Goal: Check status: Check status

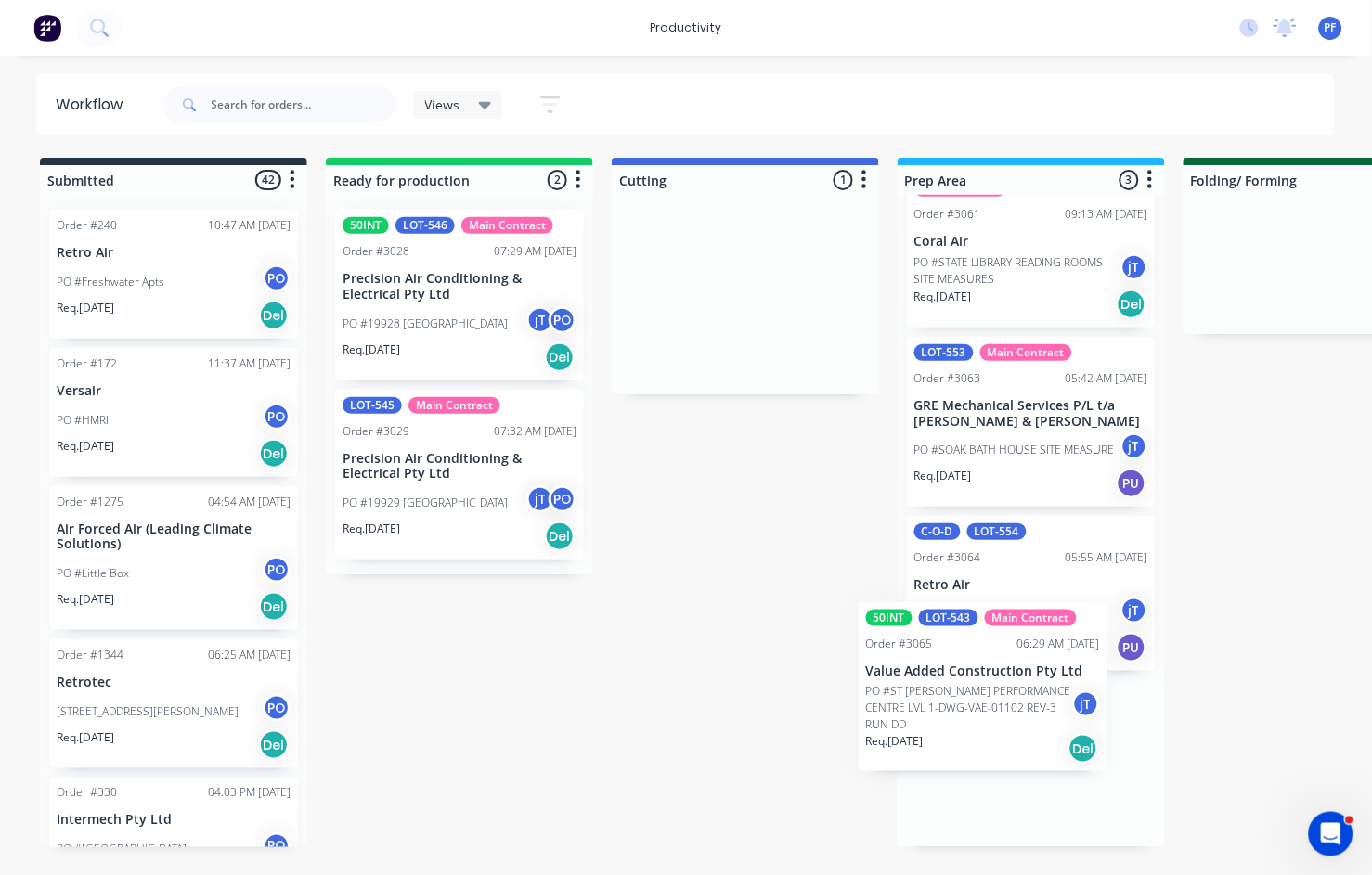
scroll to position [62, 0]
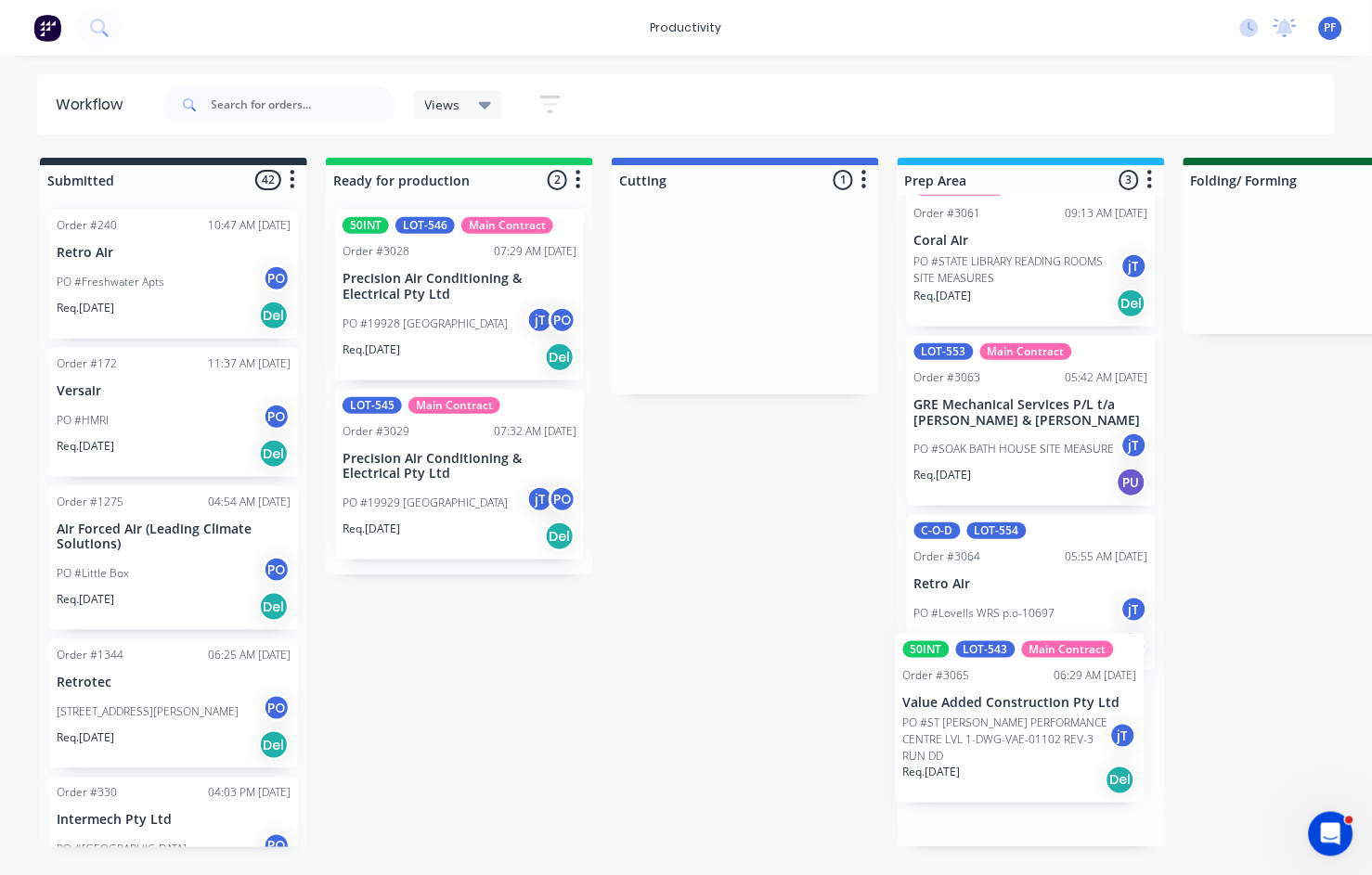
drag, startPoint x: 753, startPoint y: 290, endPoint x: 1034, endPoint y: 721, distance: 514.5
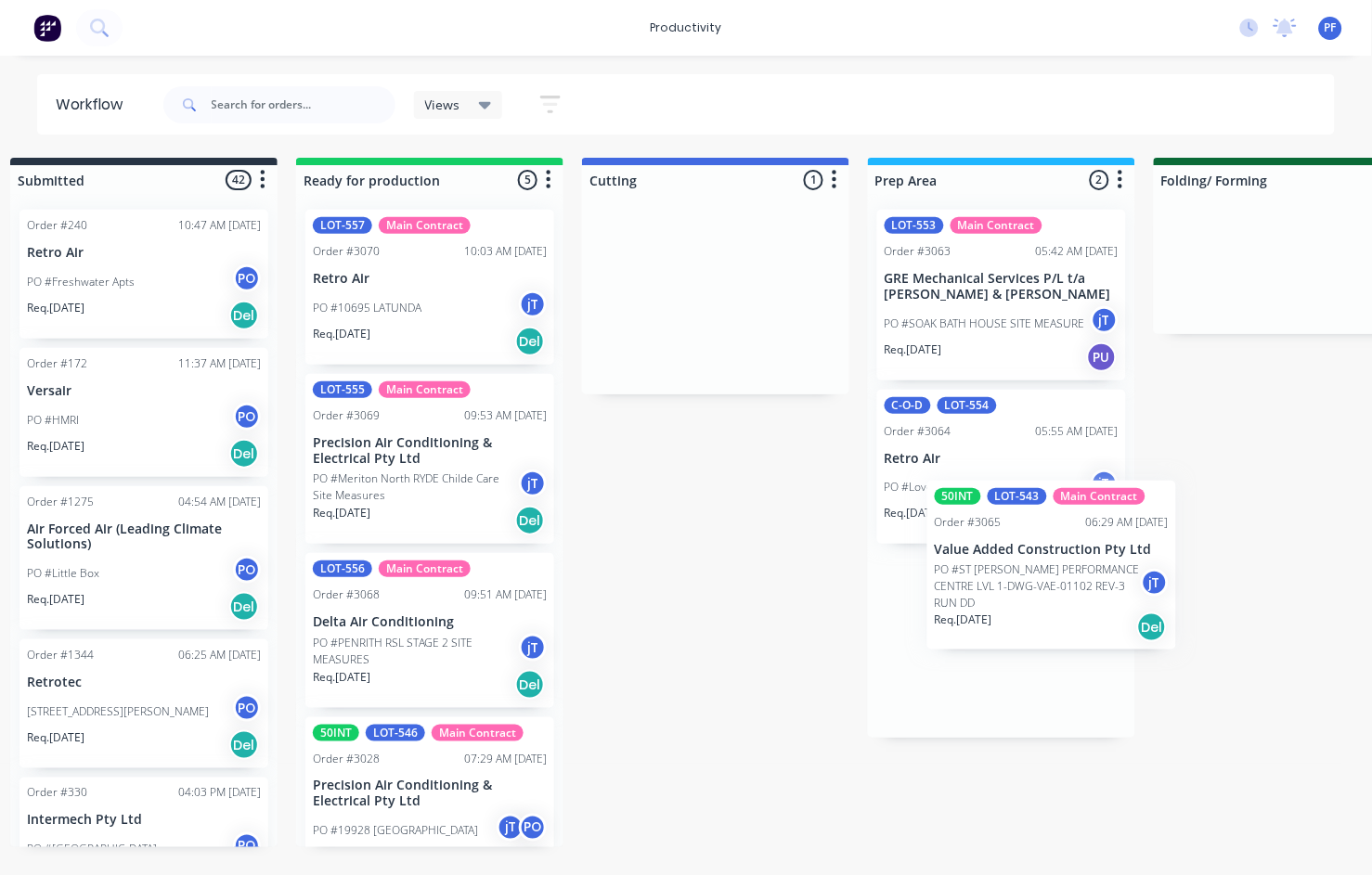
scroll to position [0, 35]
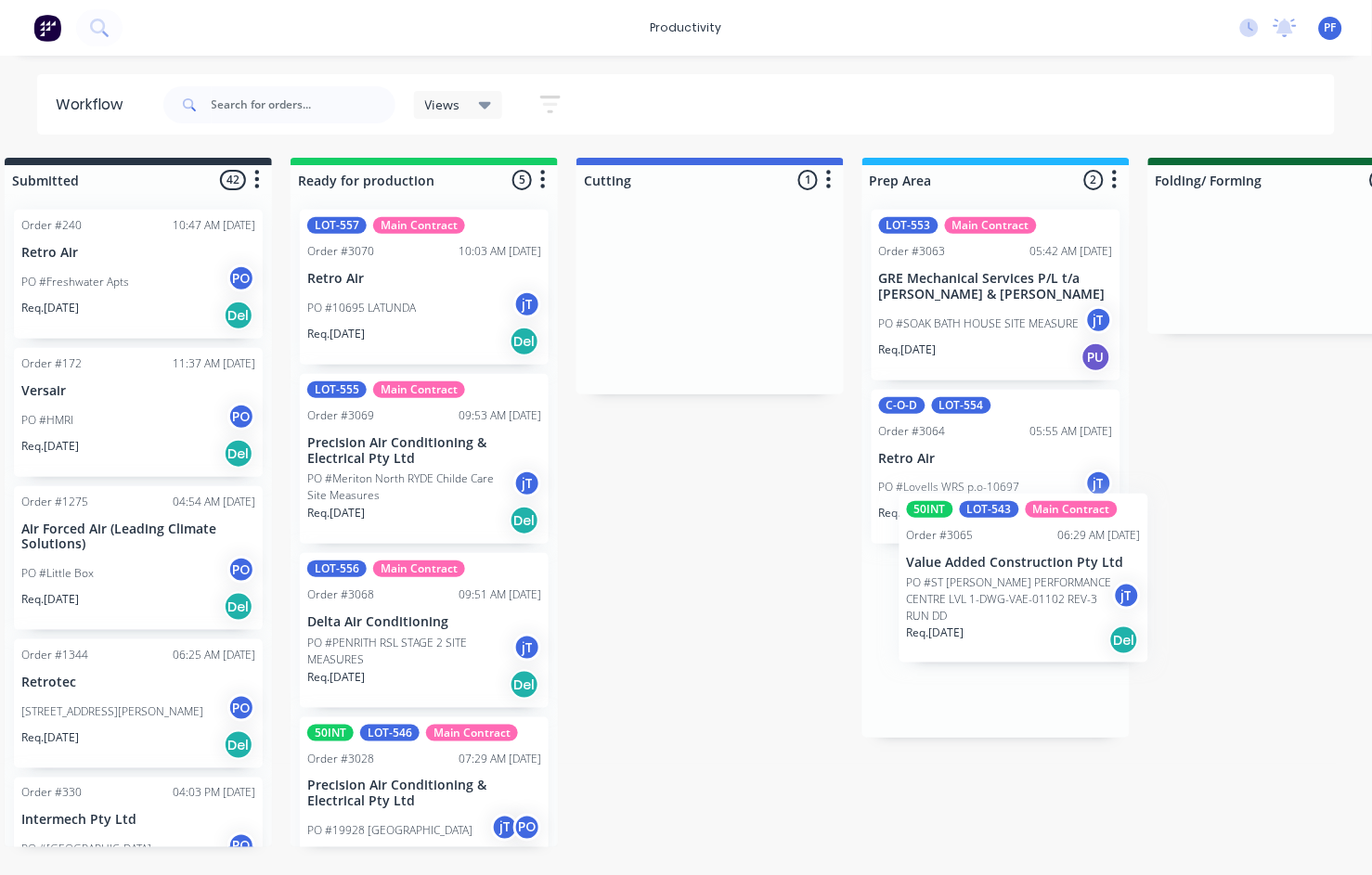
drag, startPoint x: 811, startPoint y: 364, endPoint x: 1015, endPoint y: 564, distance: 285.7
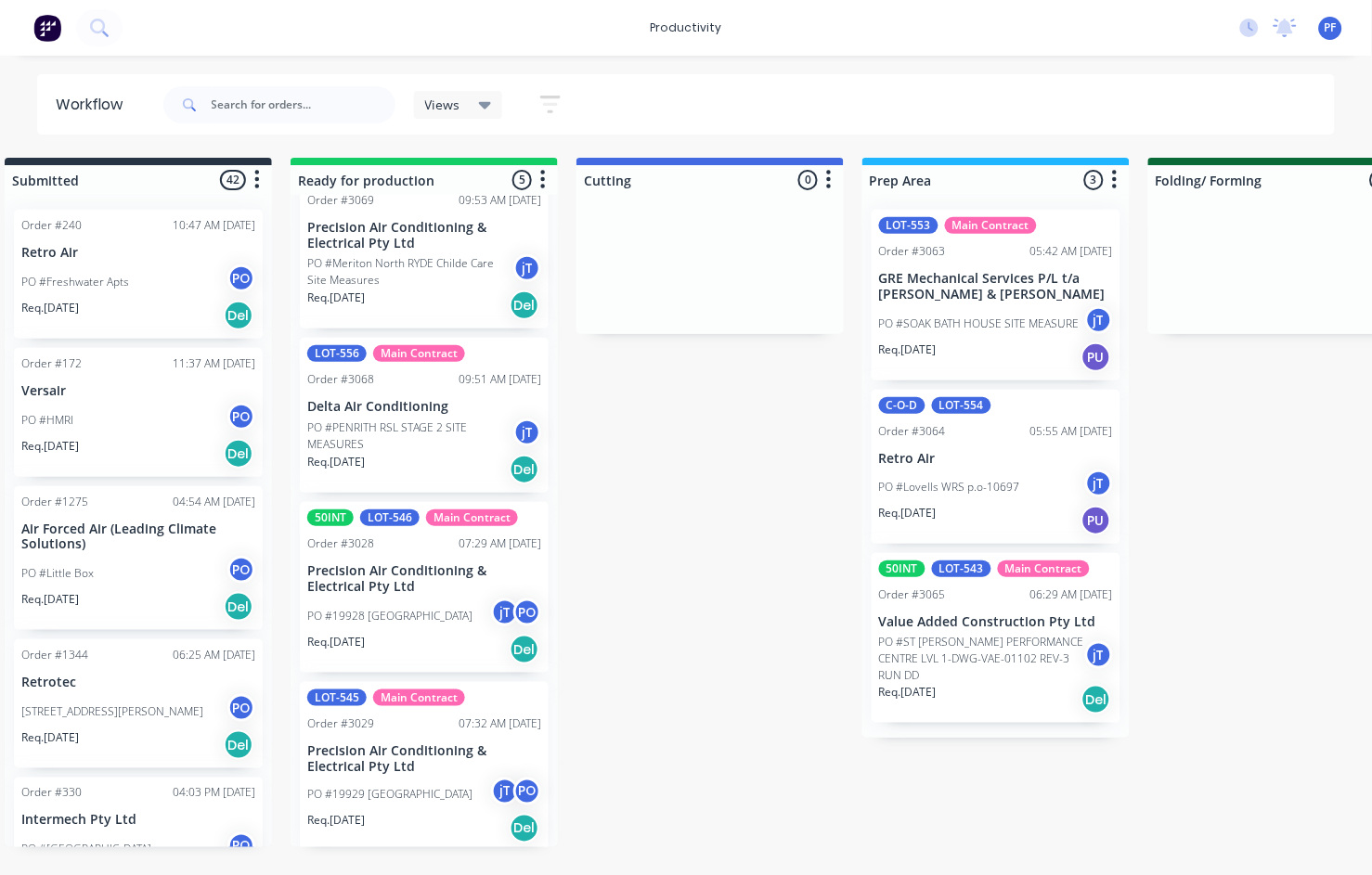
scroll to position [218, 0]
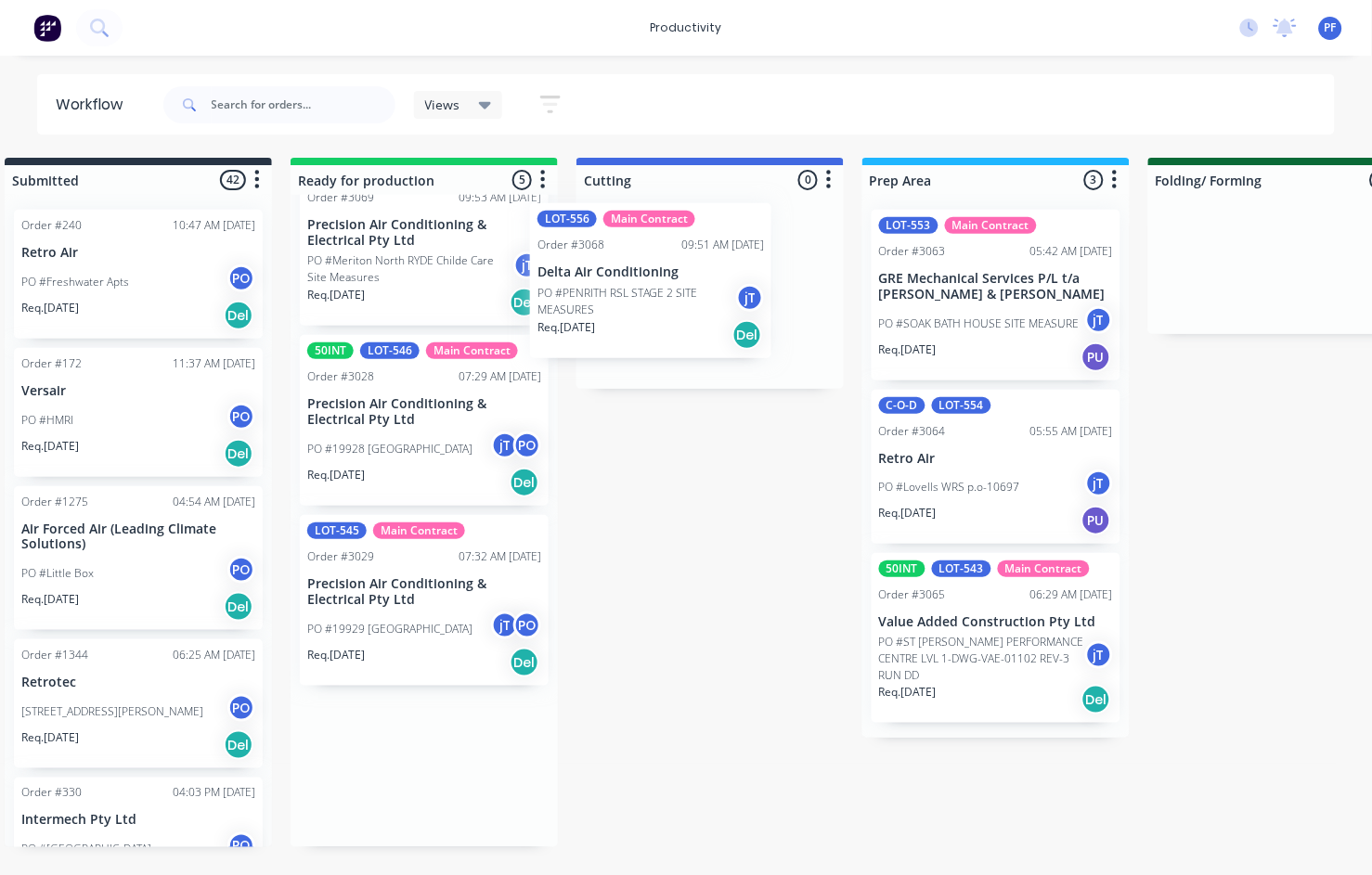
drag, startPoint x: 385, startPoint y: 452, endPoint x: 616, endPoint y: 315, distance: 268.6
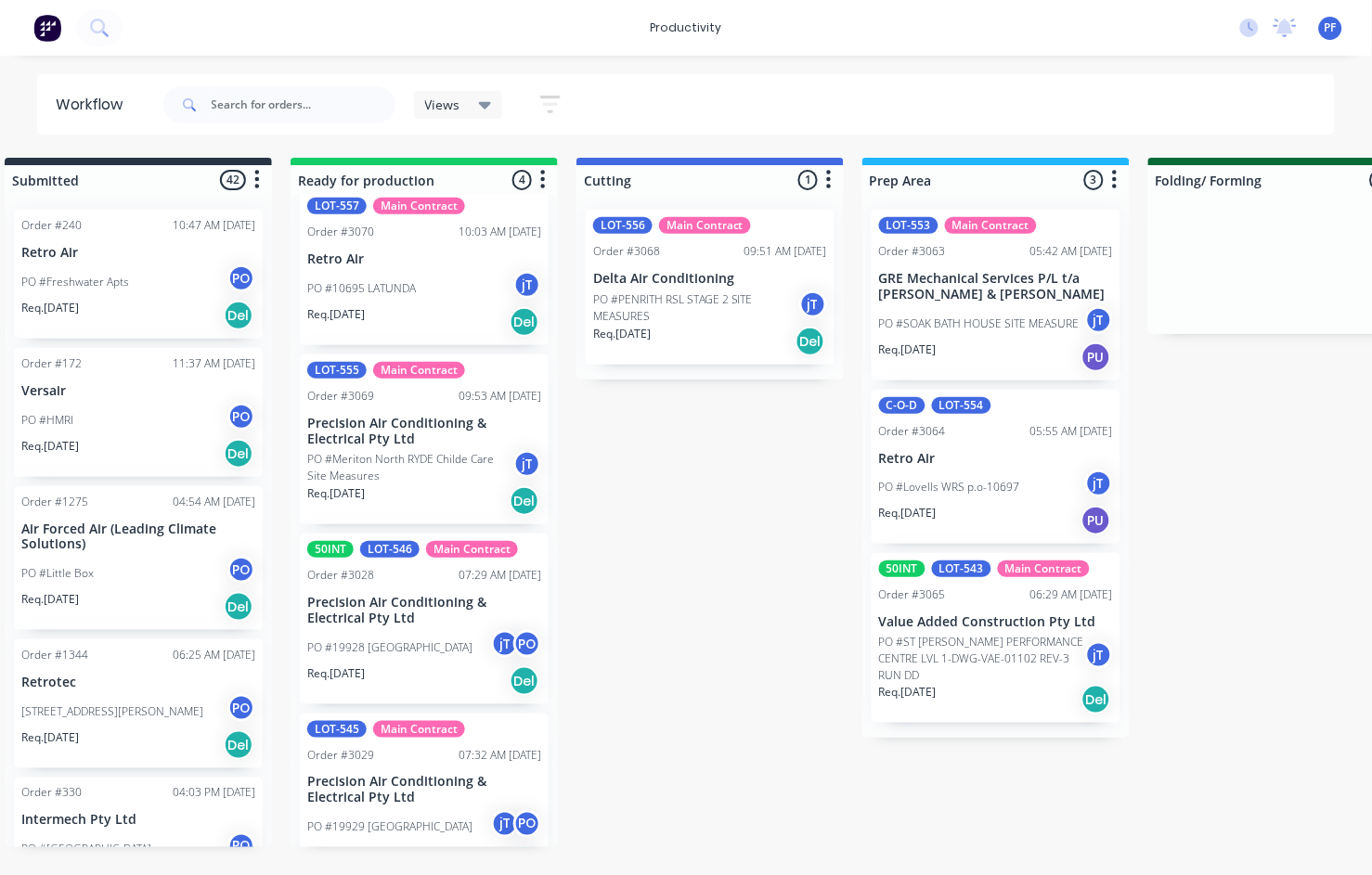
scroll to position [0, 0]
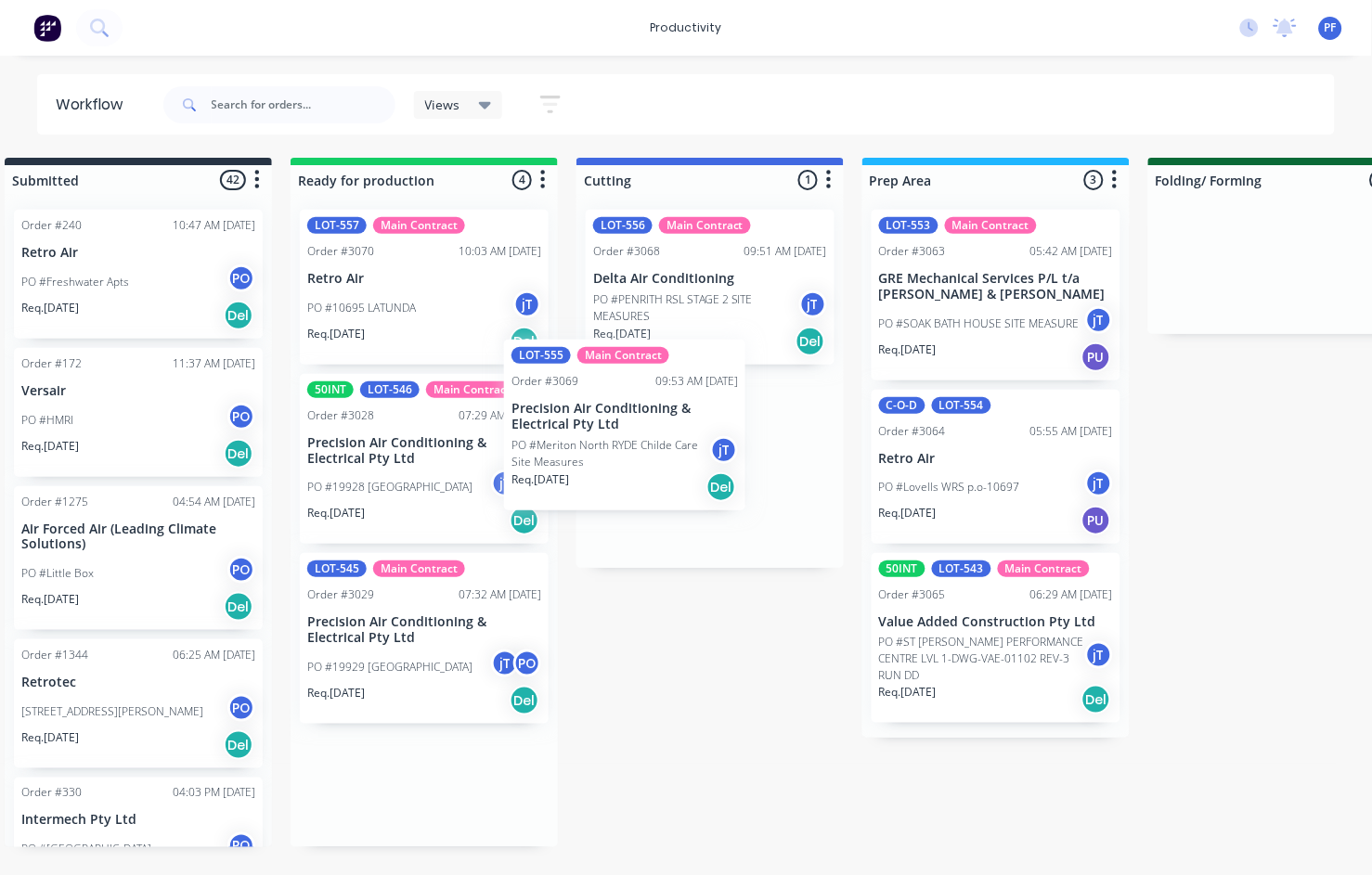
drag, startPoint x: 443, startPoint y: 532, endPoint x: 655, endPoint y: 499, distance: 214.6
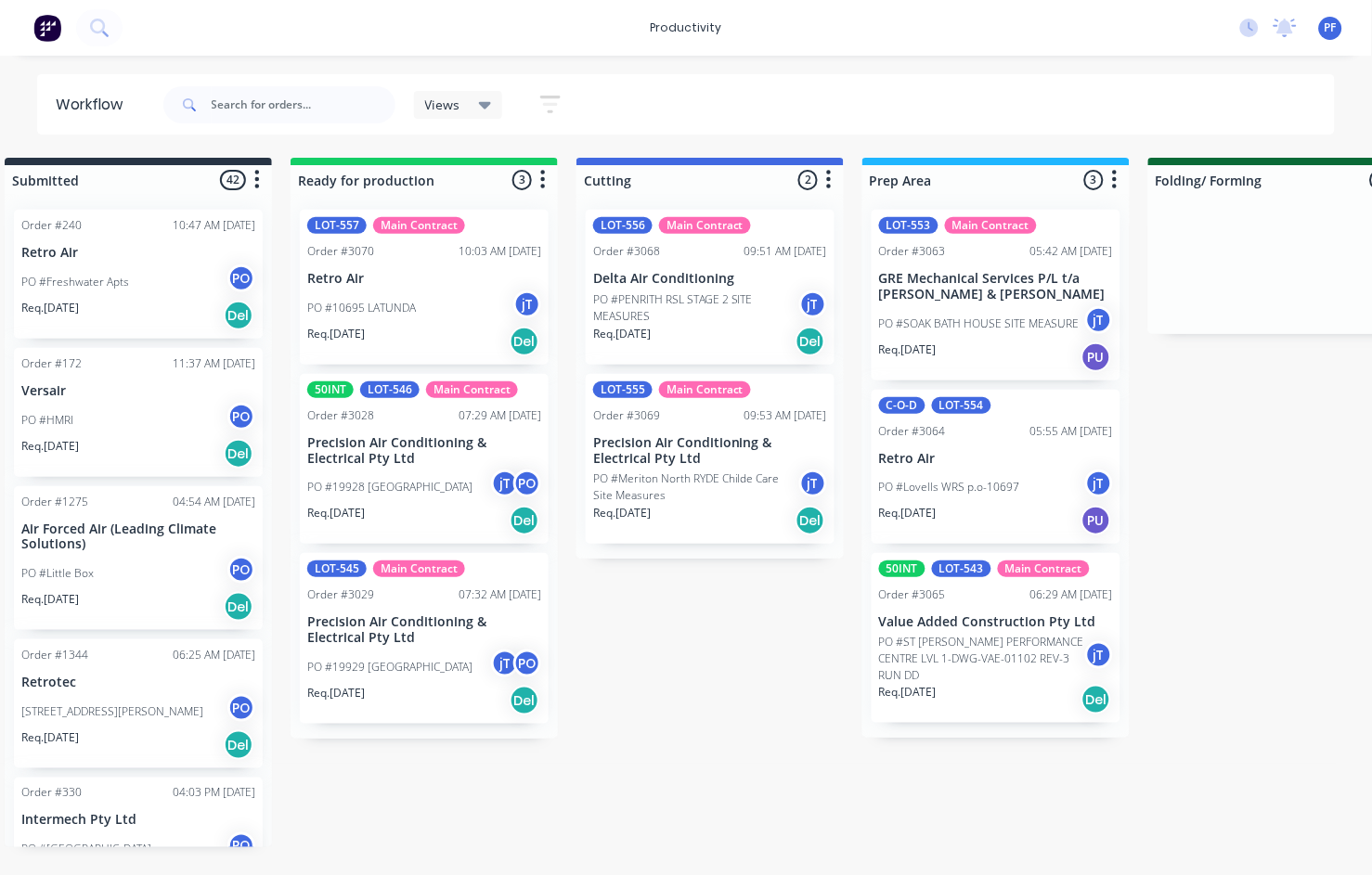
click at [23, 81] on div "Workflow Views Save new view None (Default) edit Assembly edit Dispatch edit In…" at bounding box center [686, 105] width 1372 height 61
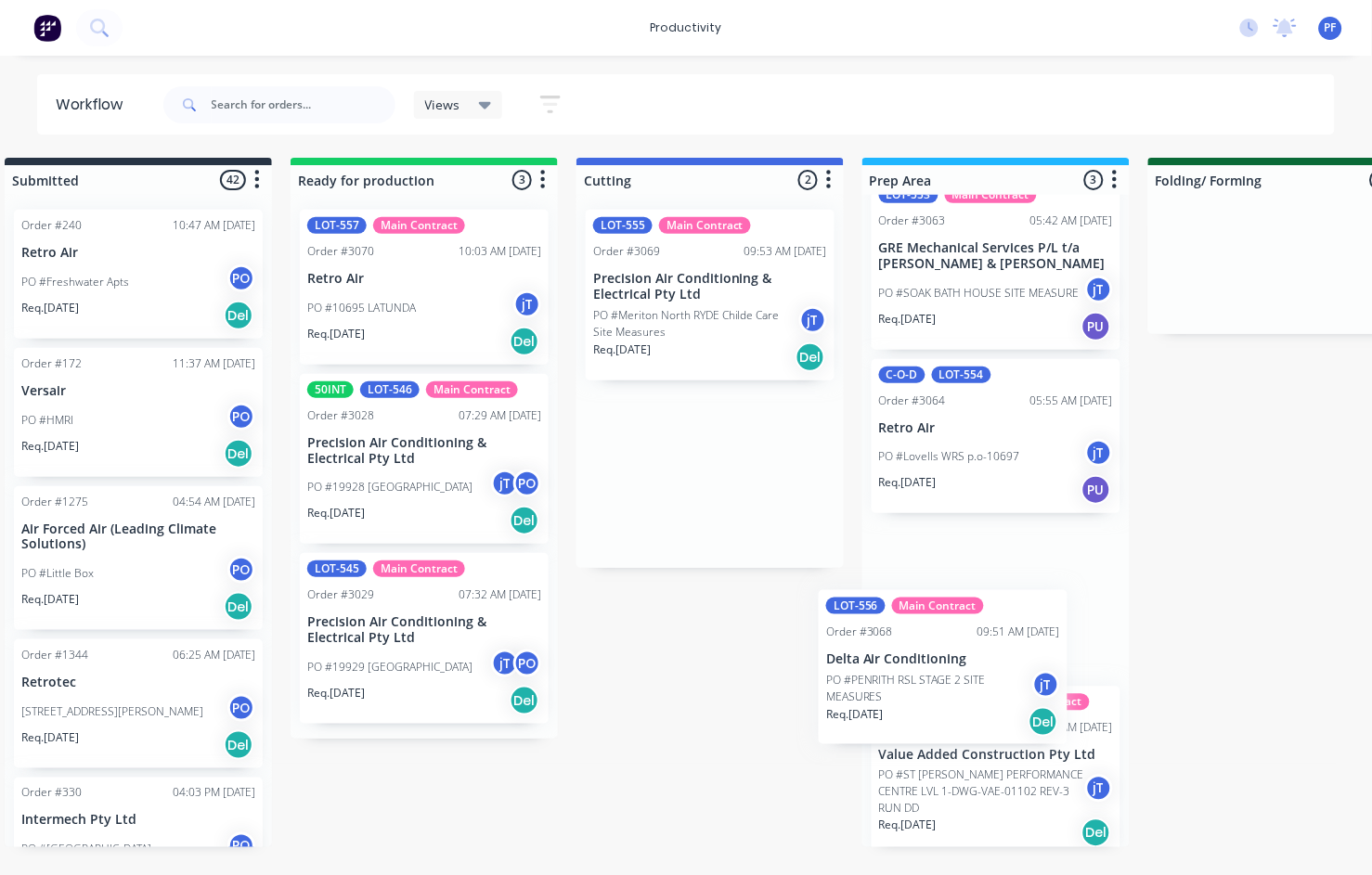
scroll to position [47, 0]
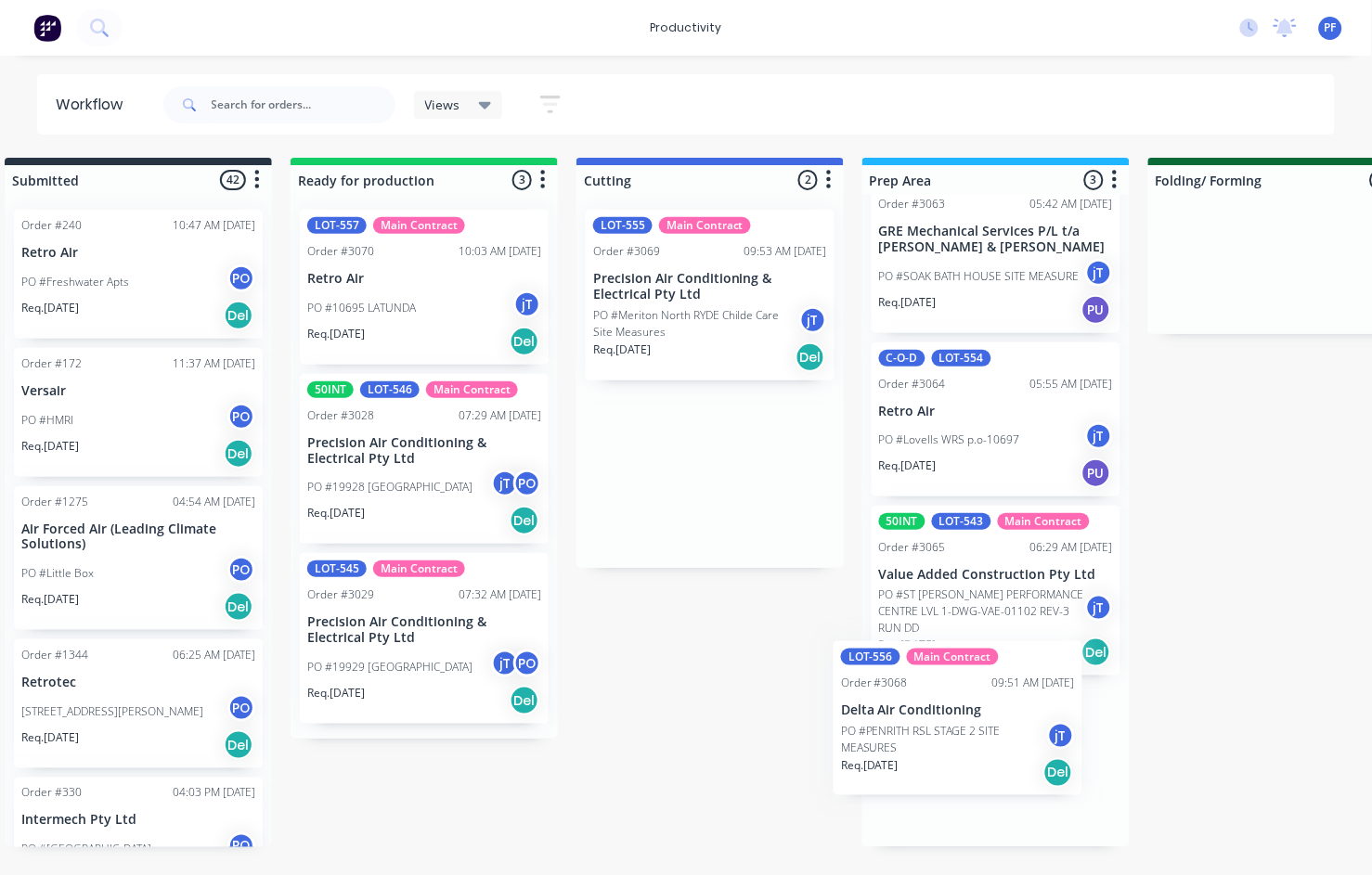
drag, startPoint x: 703, startPoint y: 317, endPoint x: 956, endPoint y: 752, distance: 503.2
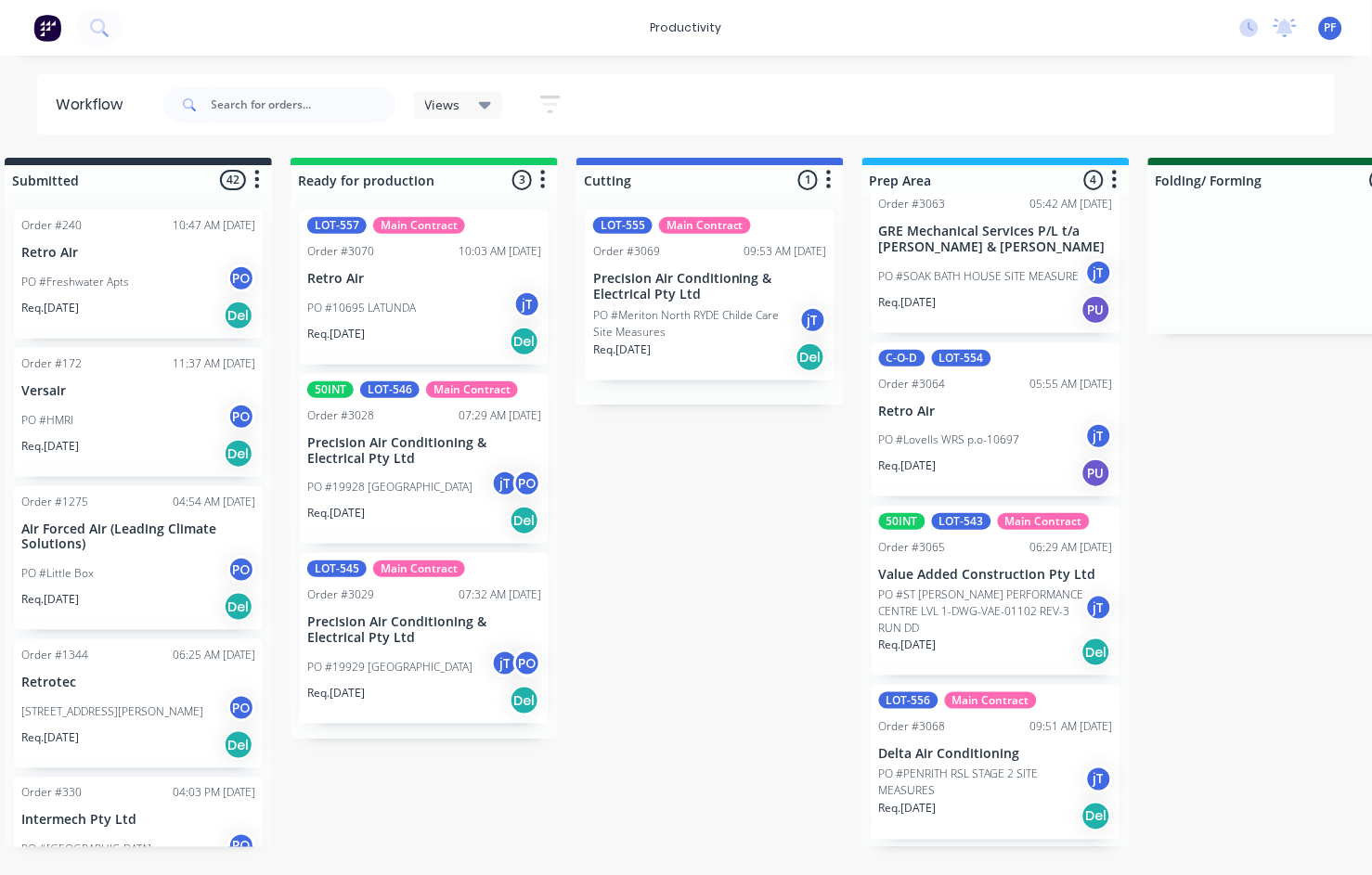
scroll to position [38, 0]
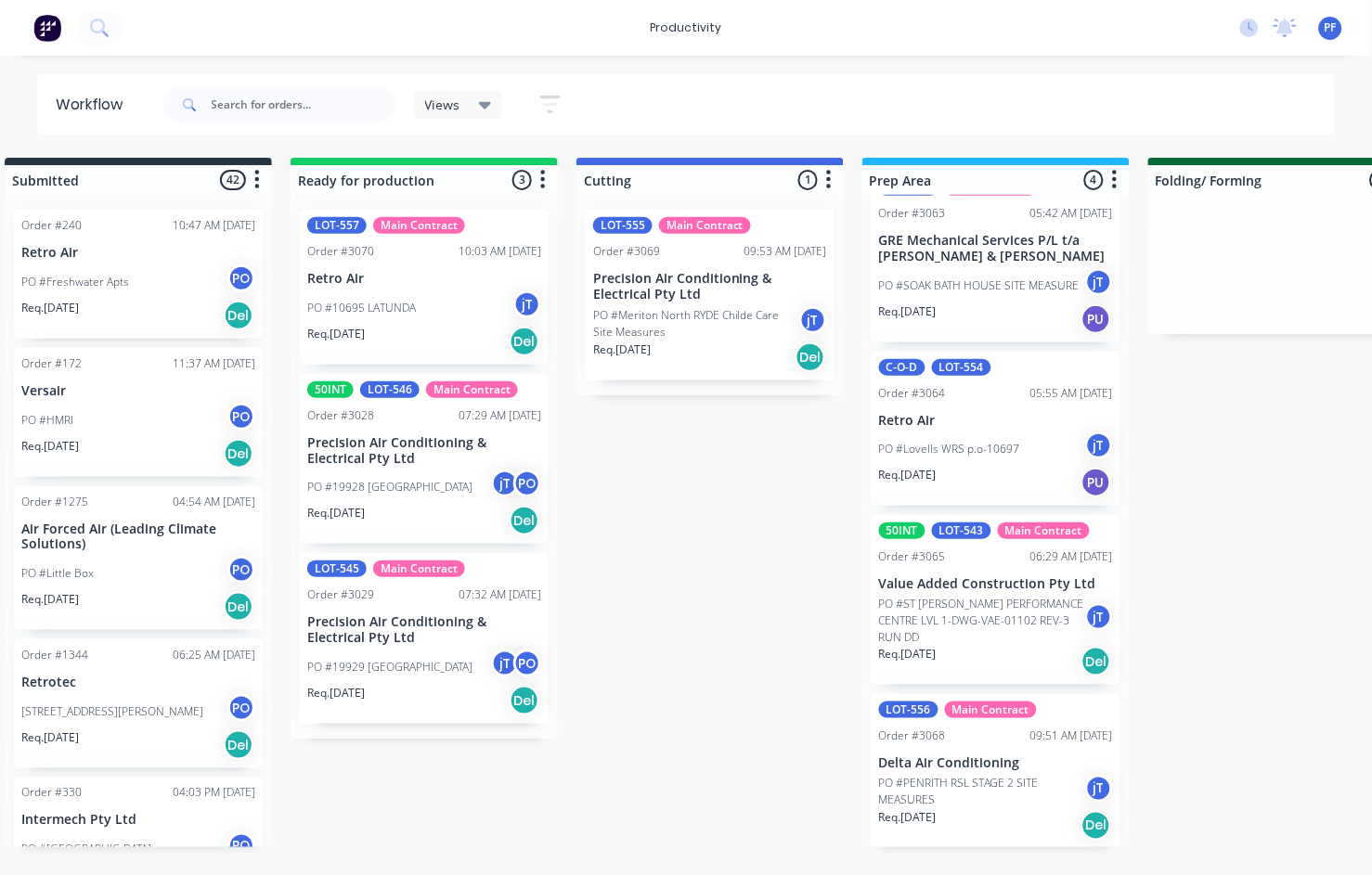
click at [22, 104] on div "Workflow Views Save new view None (Default) edit Assembly edit Dispatch edit In…" at bounding box center [686, 105] width 1372 height 61
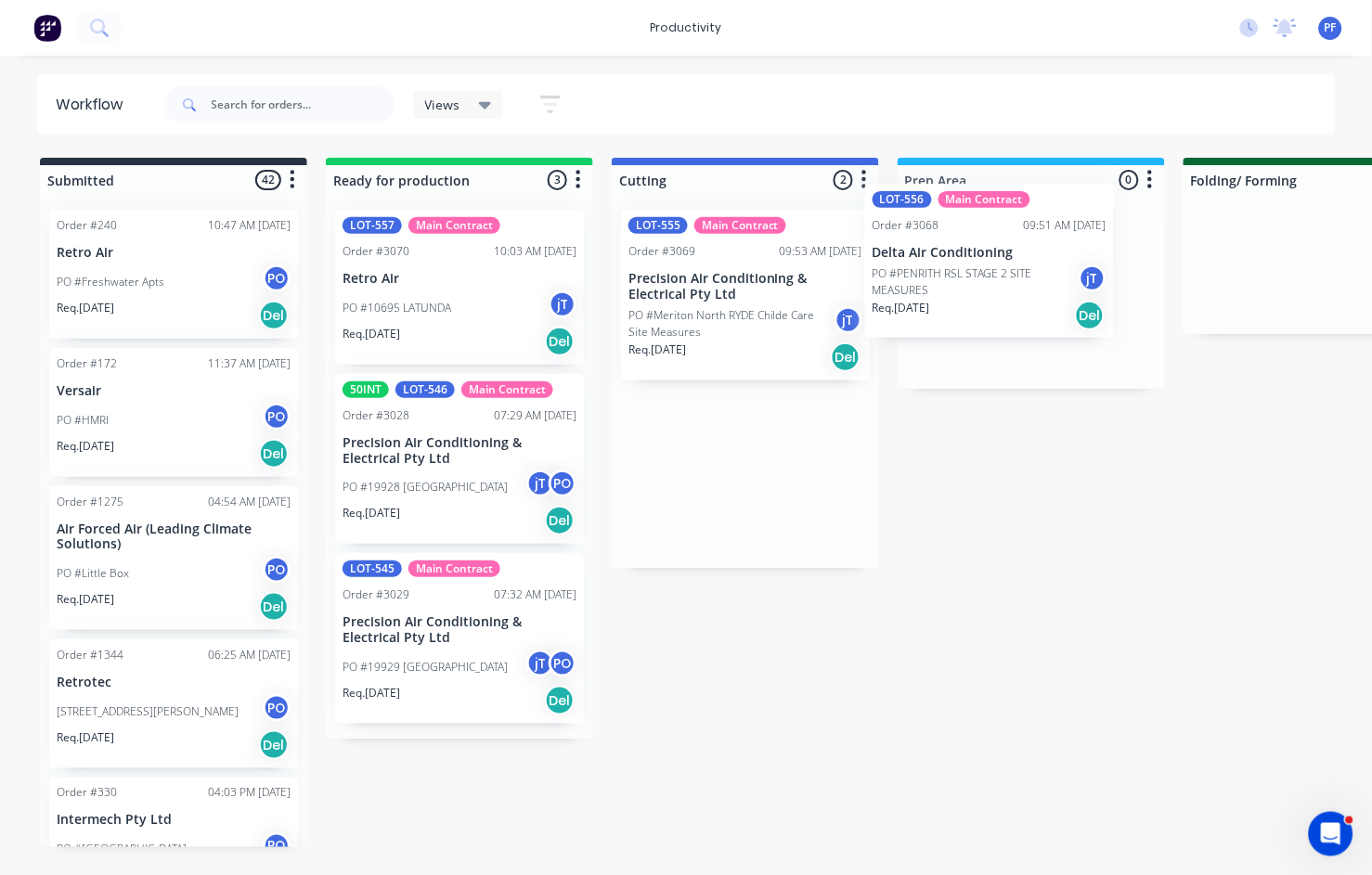
drag, startPoint x: 754, startPoint y: 304, endPoint x: 1003, endPoint y: 276, distance: 250.6
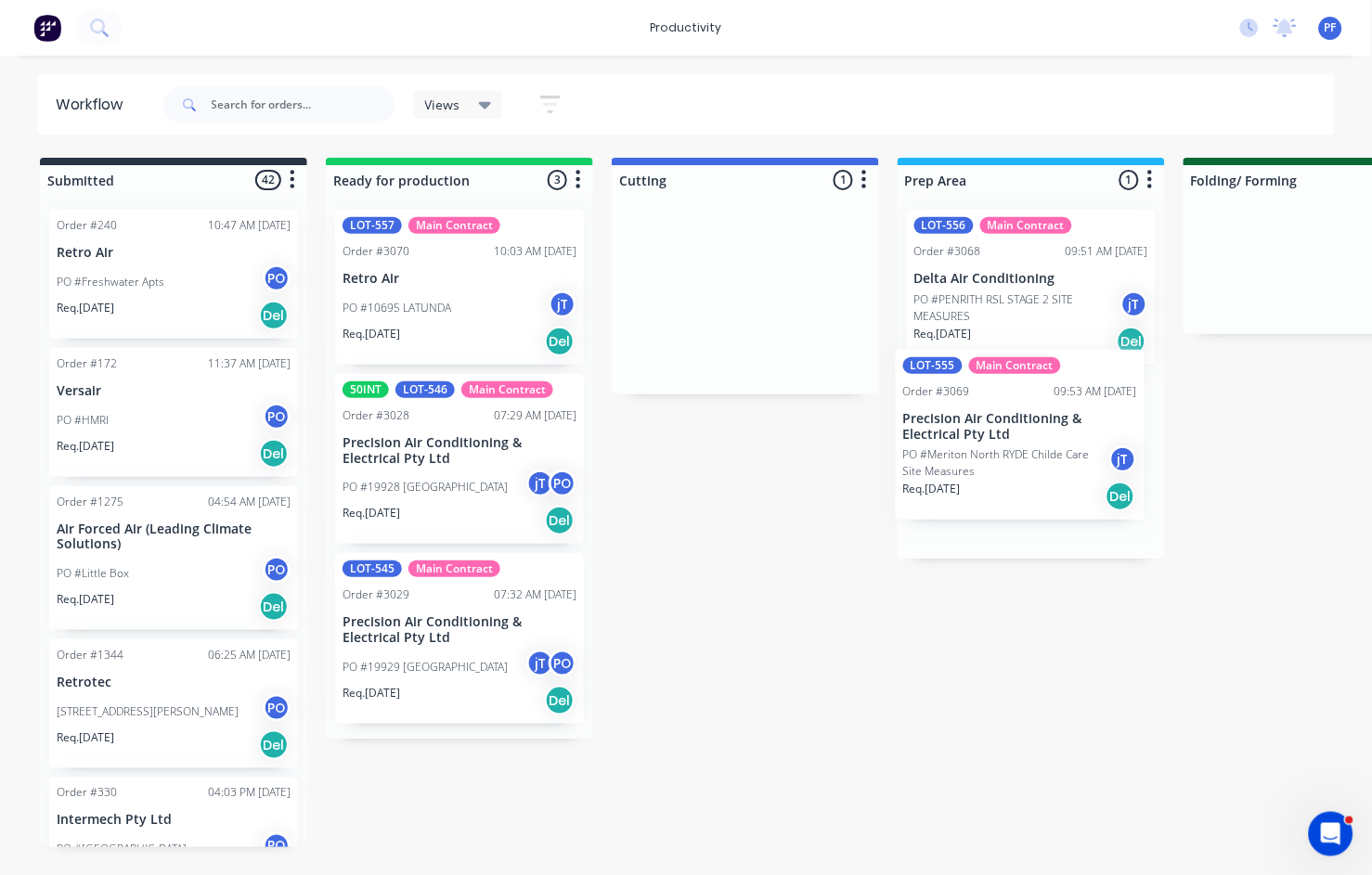
drag, startPoint x: 711, startPoint y: 321, endPoint x: 940, endPoint y: 437, distance: 256.7
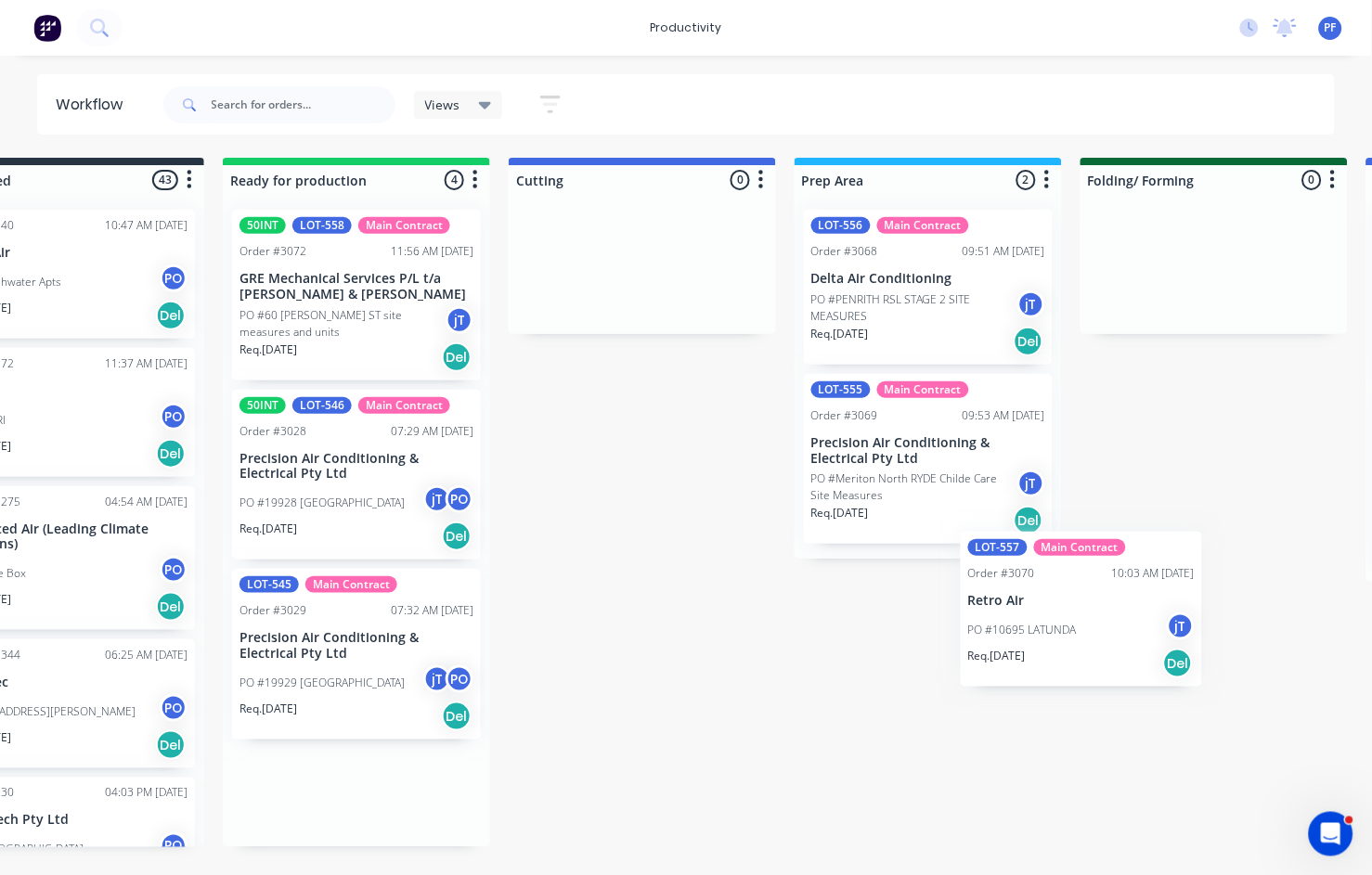
scroll to position [0, 110]
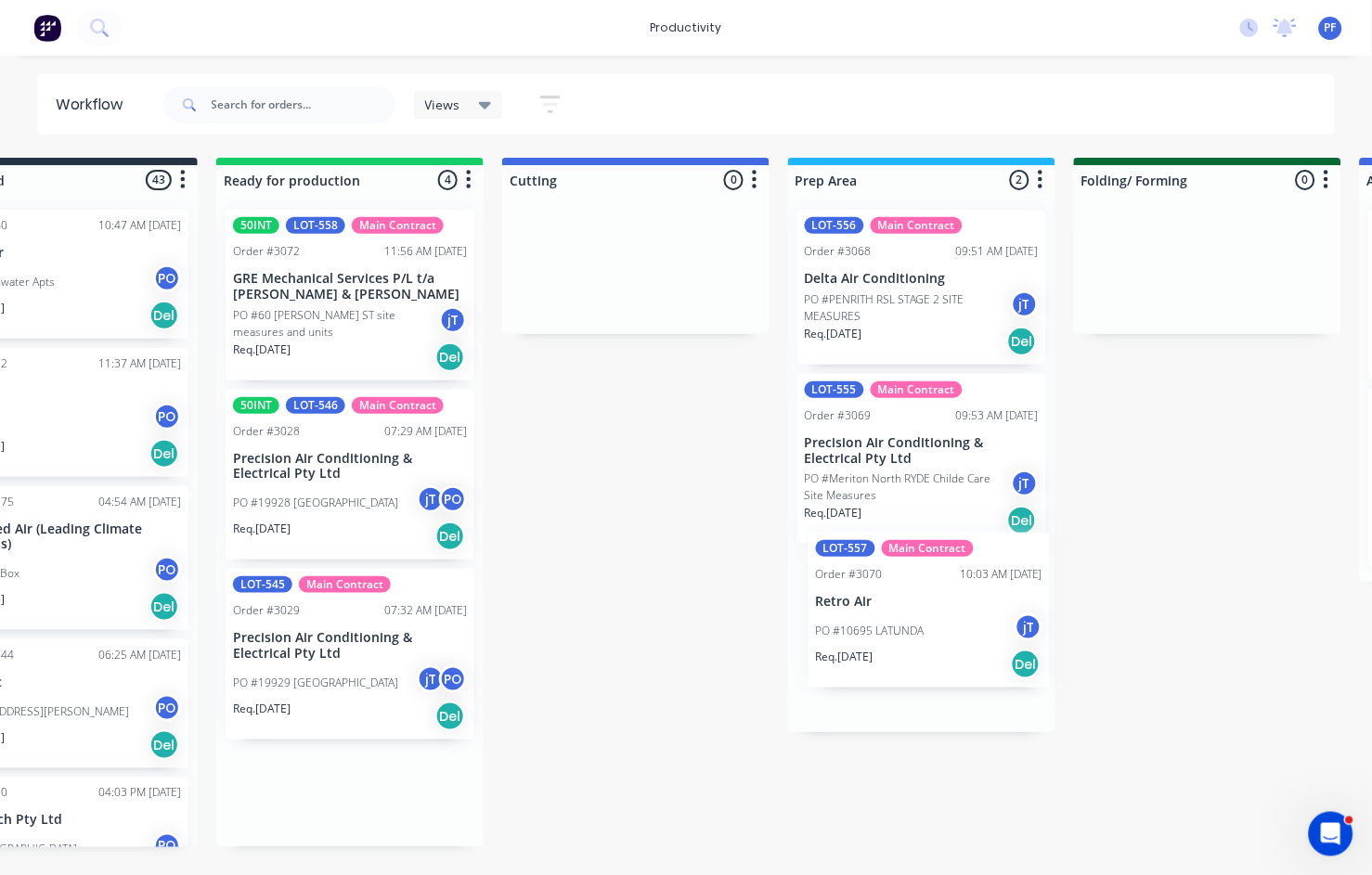
drag, startPoint x: 474, startPoint y: 449, endPoint x: 960, endPoint y: 598, distance: 508.3
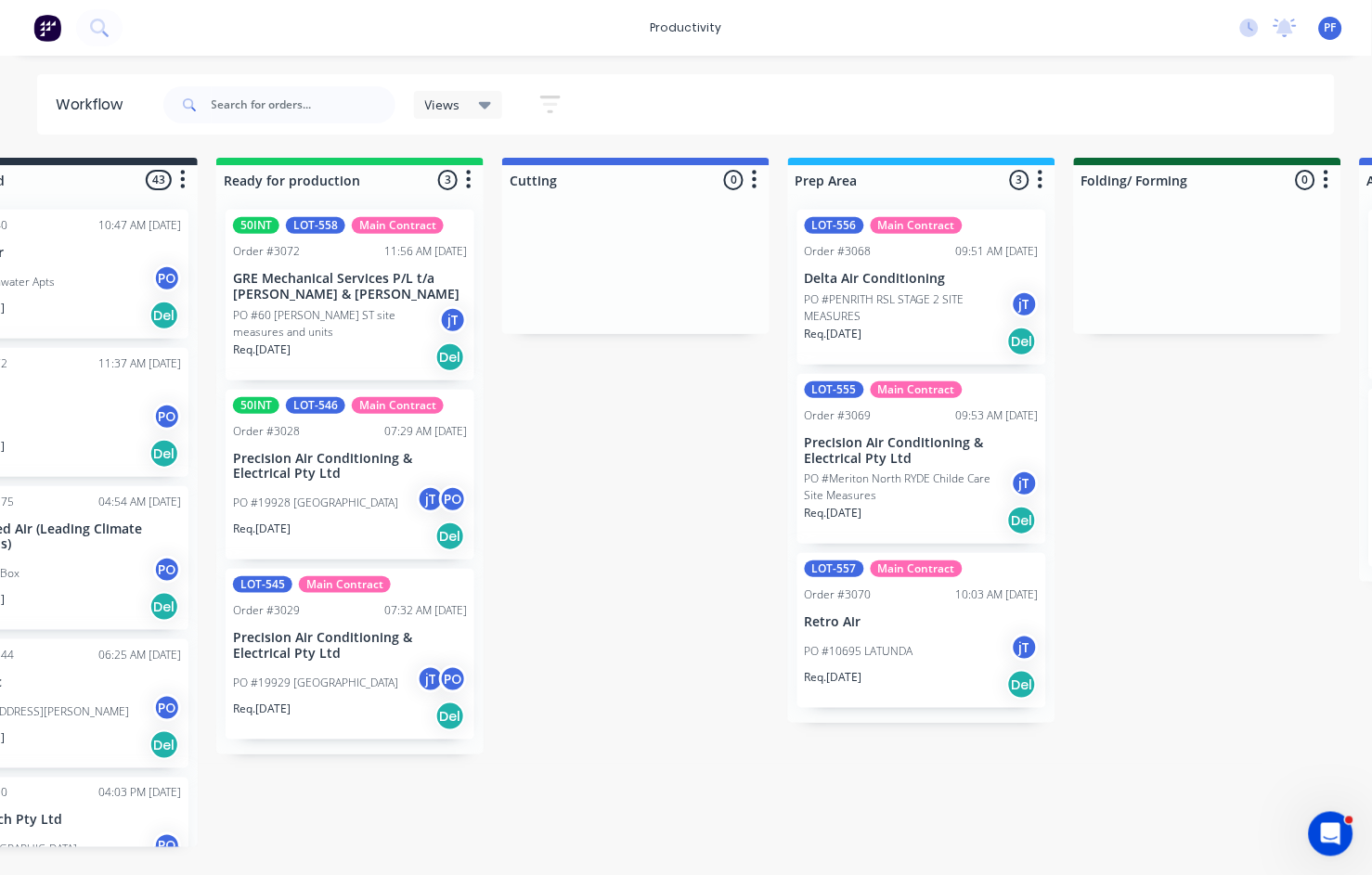
drag, startPoint x: 534, startPoint y: 320, endPoint x: 440, endPoint y: 300, distance: 96.1
click at [533, 318] on div at bounding box center [636, 264] width 267 height 139
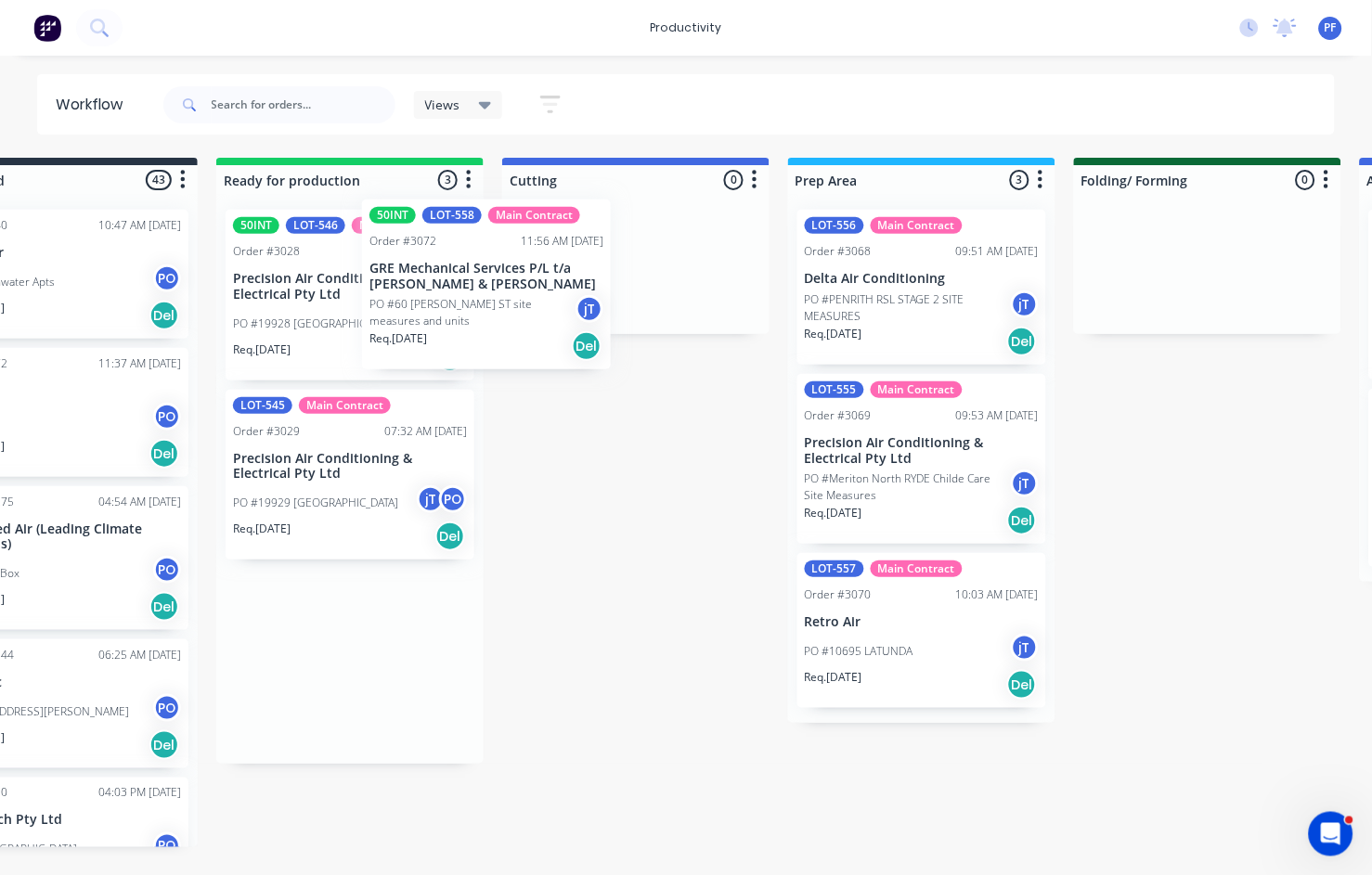
drag, startPoint x: 432, startPoint y: 300, endPoint x: 669, endPoint y: 286, distance: 237.4
